Goal: Task Accomplishment & Management: Use online tool/utility

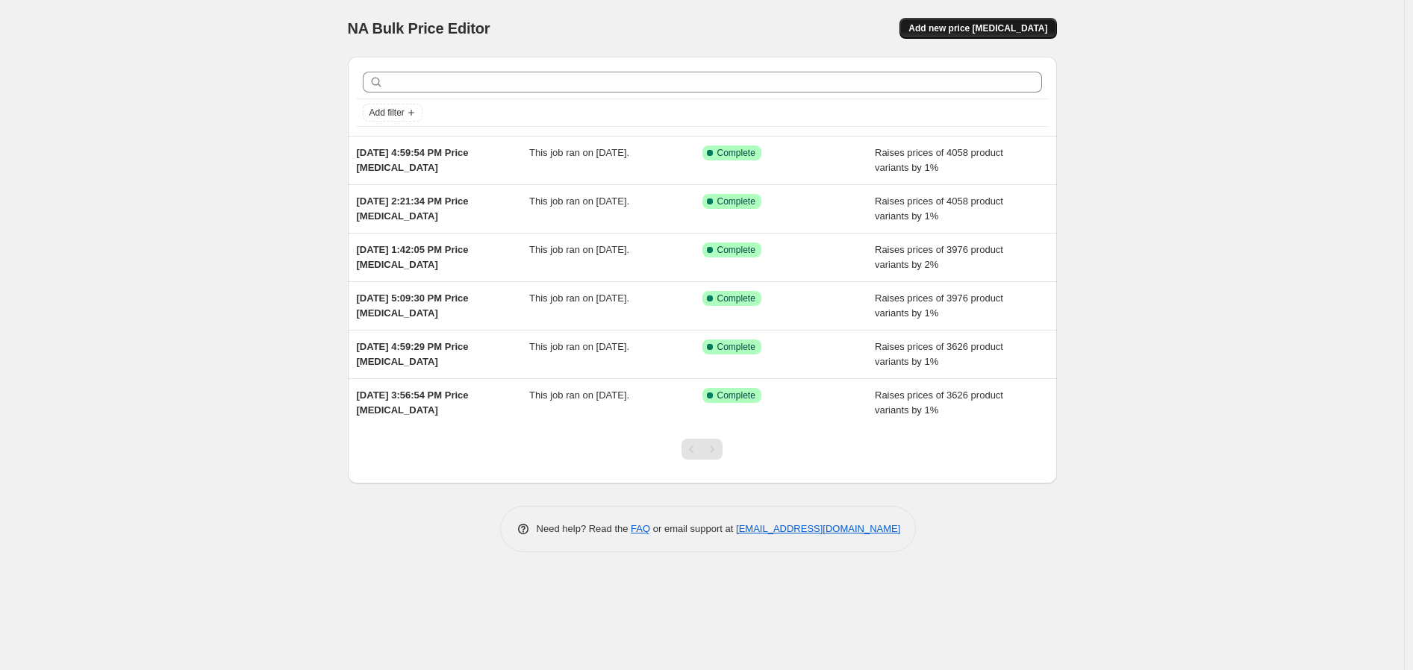
click at [1012, 30] on span "Add new price [MEDICAL_DATA]" at bounding box center [977, 28] width 139 height 12
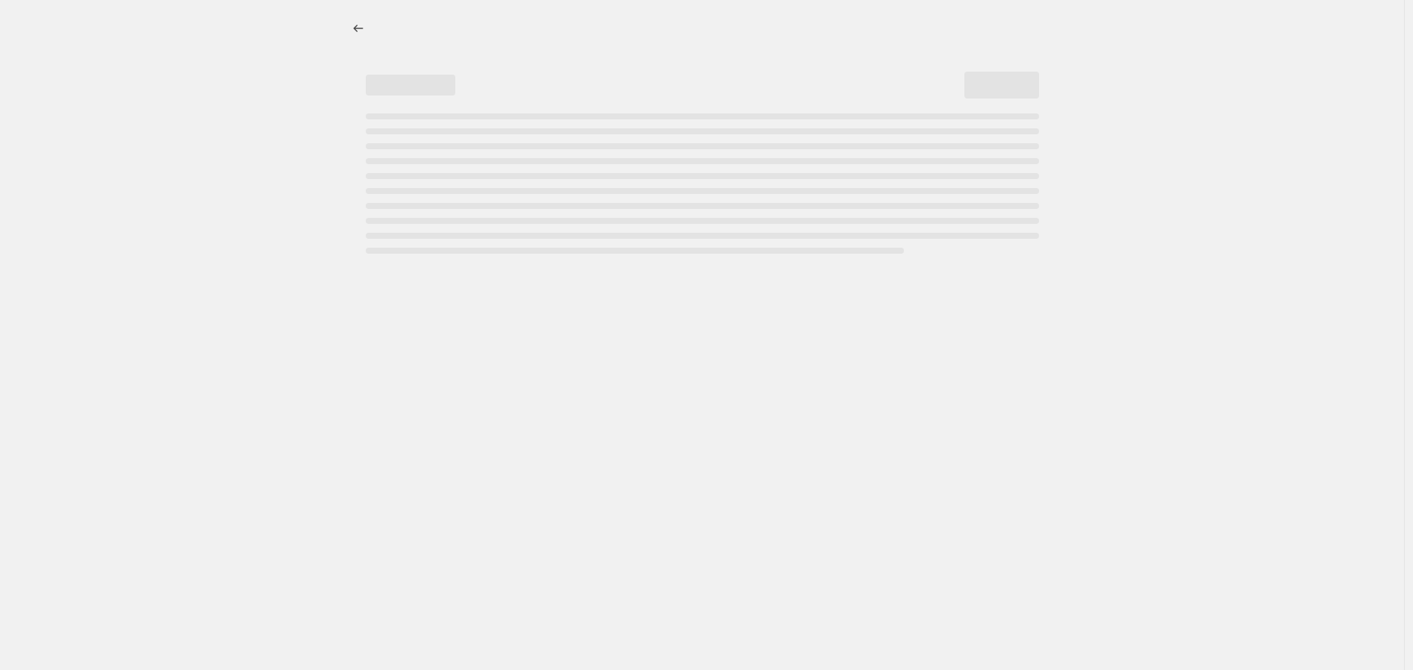
select select "percentage"
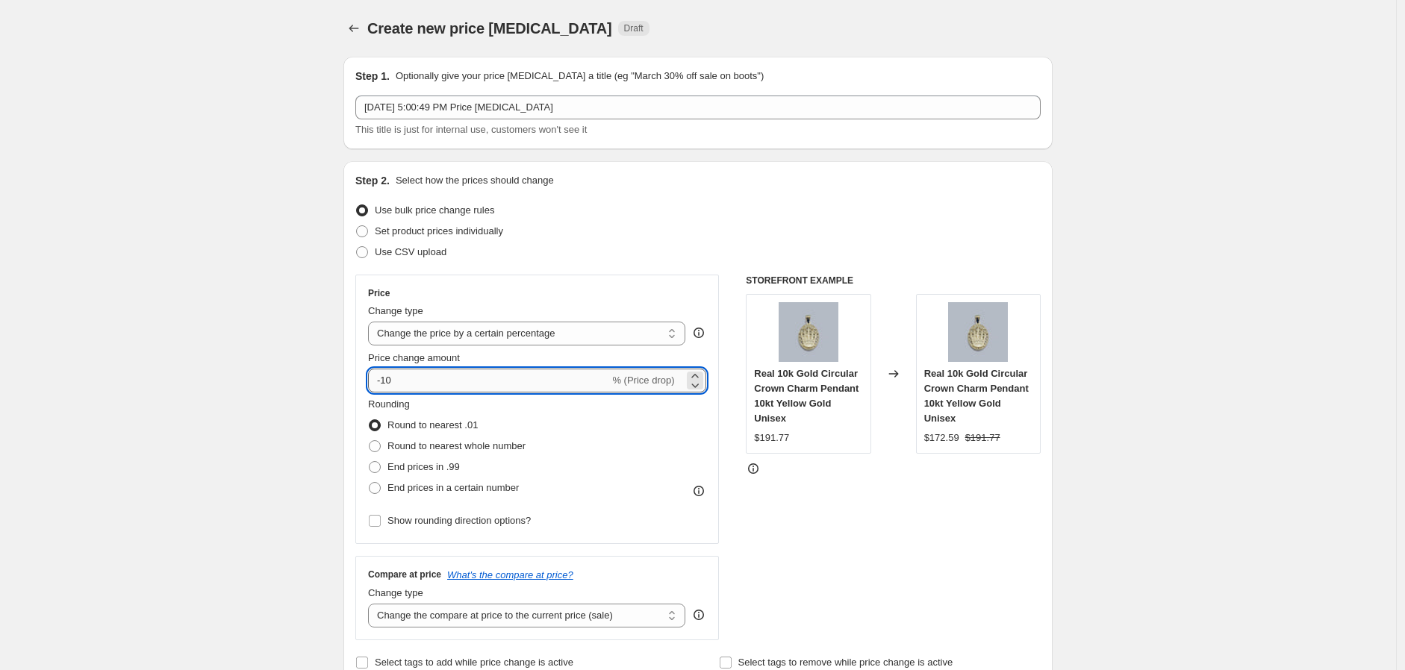
click at [397, 382] on input "-10" at bounding box center [488, 381] width 241 height 24
drag, startPoint x: 391, startPoint y: 381, endPoint x: 297, endPoint y: 388, distance: 94.3
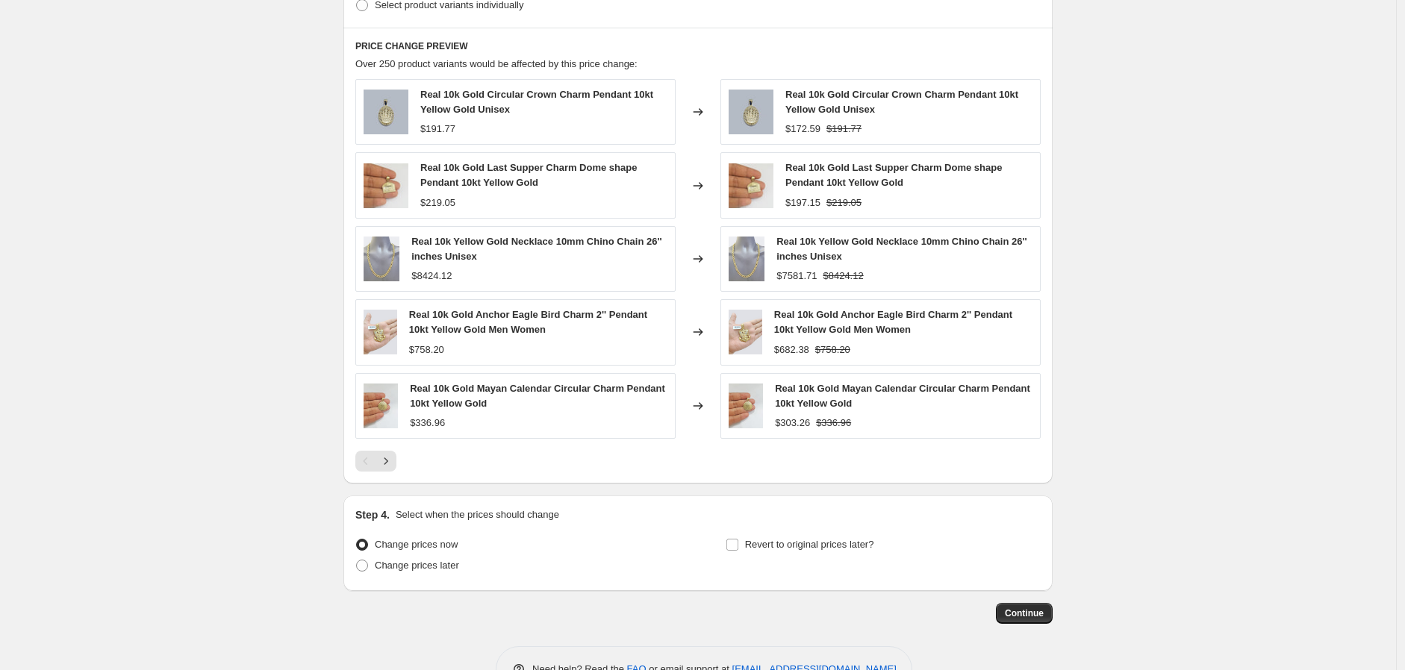
scroll to position [829, 0]
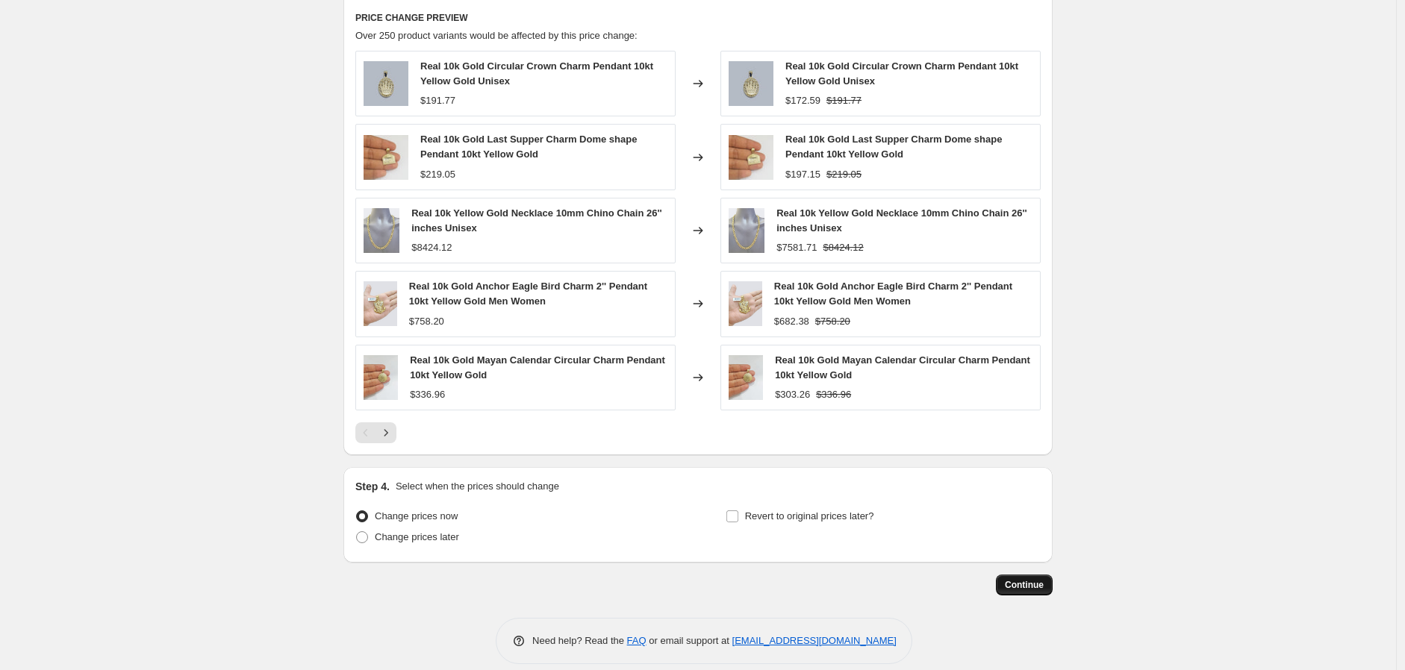
type input "1"
click at [1024, 590] on span "Continue" at bounding box center [1024, 585] width 39 height 12
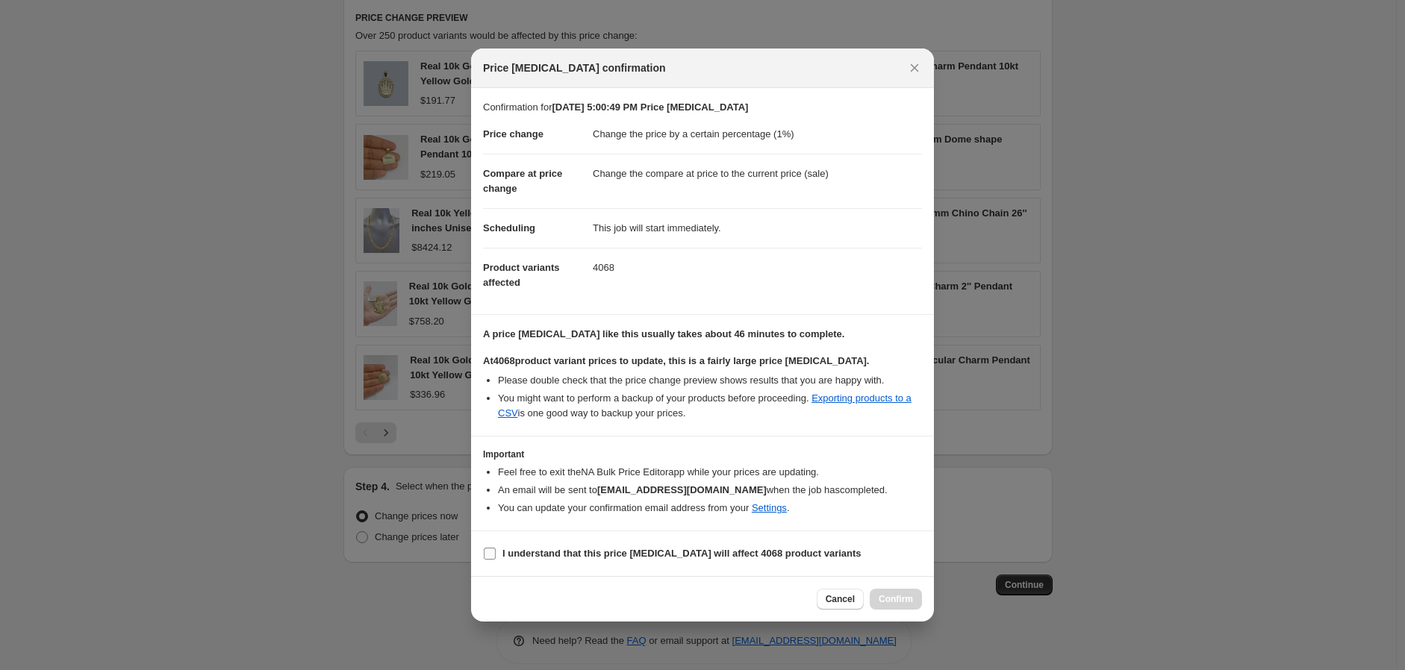
click at [487, 557] on input "I understand that this price [MEDICAL_DATA] will affect 4068 product variants" at bounding box center [490, 554] width 12 height 12
checkbox input "true"
click at [896, 599] on span "Confirm" at bounding box center [896, 599] width 34 height 12
